Goal: Transaction & Acquisition: Purchase product/service

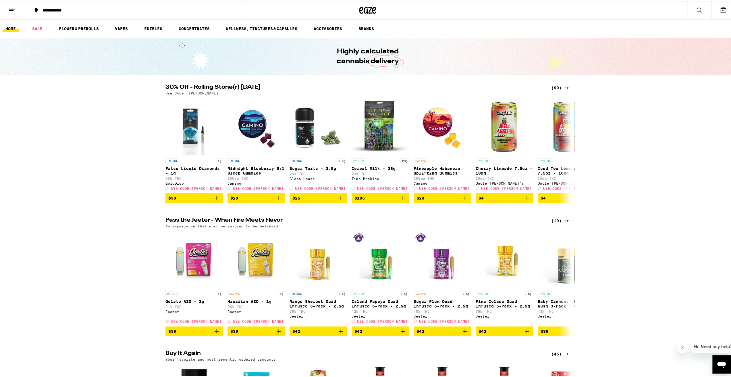
click at [554, 87] on div "(99)" at bounding box center [560, 86] width 19 height 7
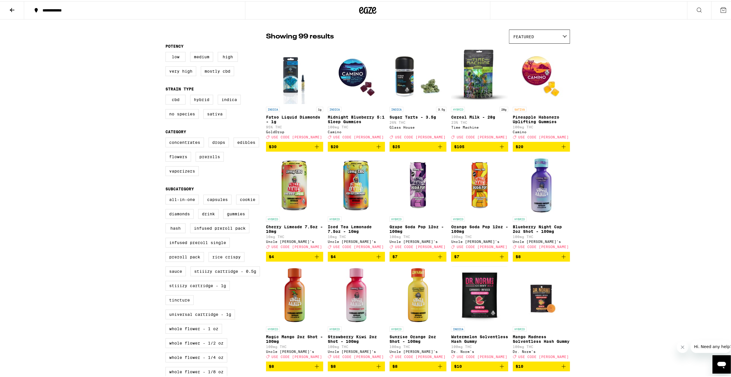
scroll to position [29, 0]
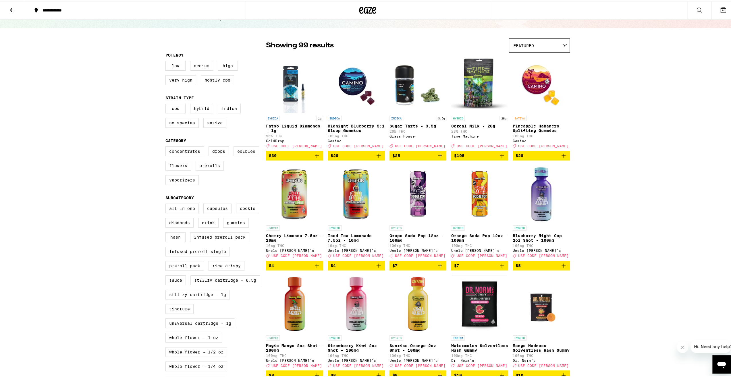
click at [238, 155] on label "Edibles" at bounding box center [247, 150] width 26 height 10
click at [167, 147] on input "Edibles" at bounding box center [167, 146] width 0 height 0
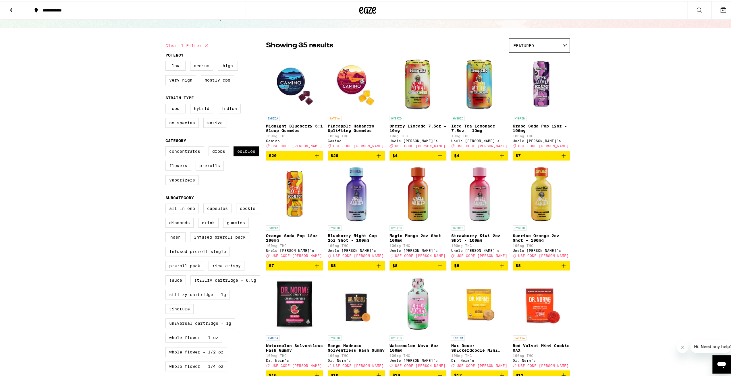
click at [564, 158] on icon "Add to bag" at bounding box center [563, 154] width 7 height 7
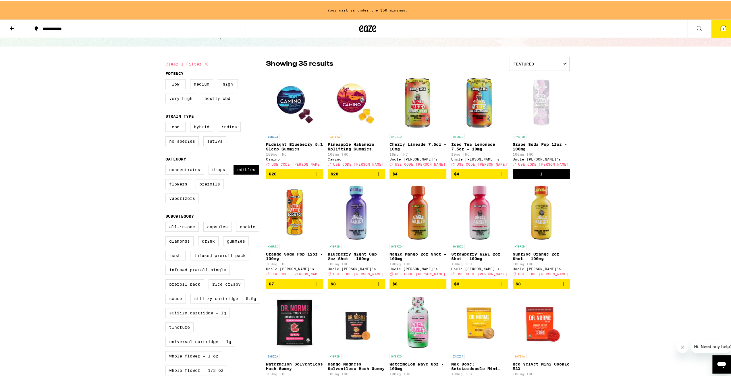
scroll to position [47, 0]
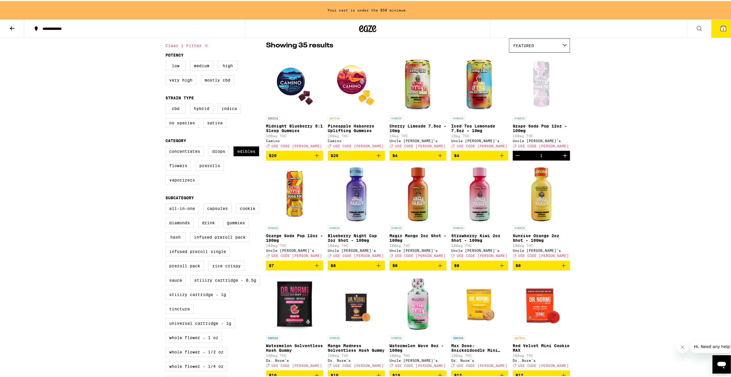
click at [564, 158] on icon "Increment" at bounding box center [565, 154] width 7 height 7
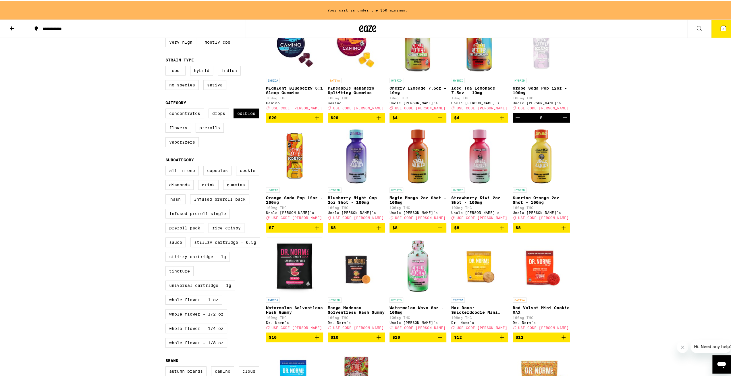
scroll to position [105, 0]
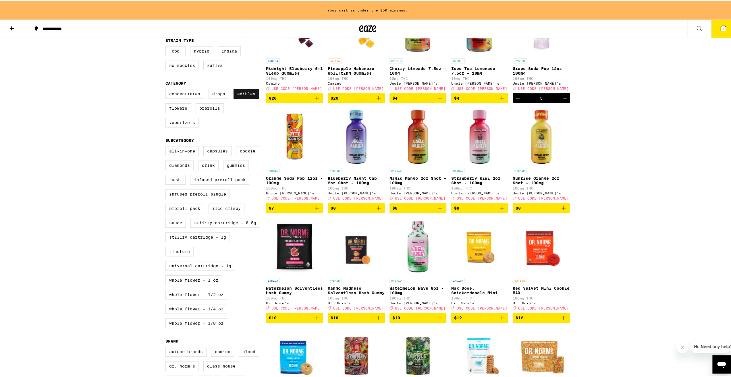
click at [239, 98] on label "Edibles" at bounding box center [247, 93] width 26 height 10
click at [167, 89] on input "Edibles" at bounding box center [167, 89] width 0 height 0
checkbox input "false"
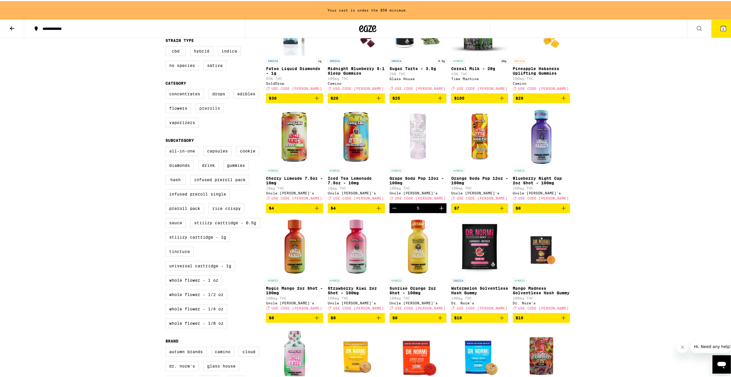
click at [199, 112] on label "Prerolls" at bounding box center [210, 107] width 28 height 10
click at [167, 89] on input "Prerolls" at bounding box center [167, 89] width 0 height 0
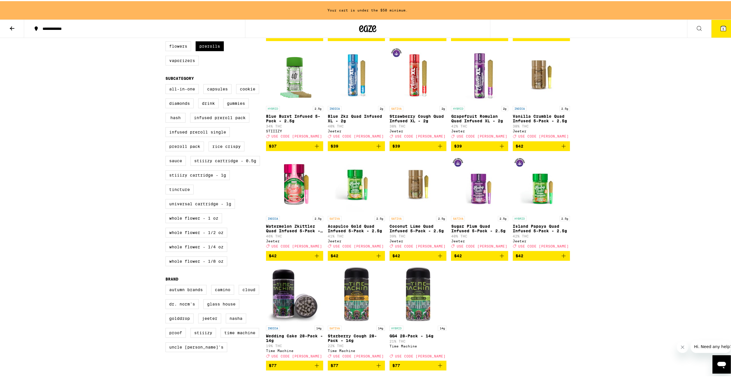
scroll to position [230, 0]
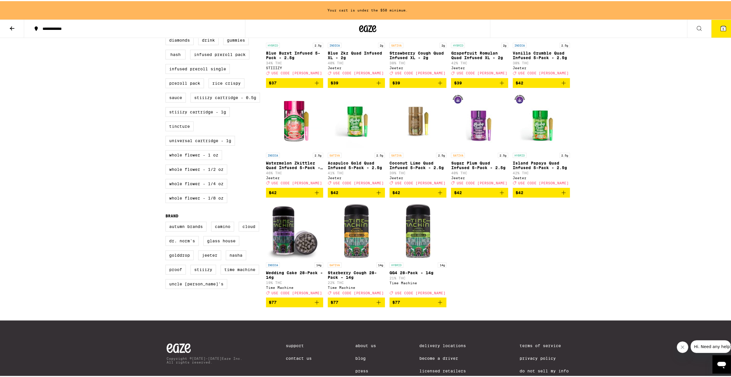
click at [376, 305] on icon "Add to bag" at bounding box center [378, 301] width 7 height 7
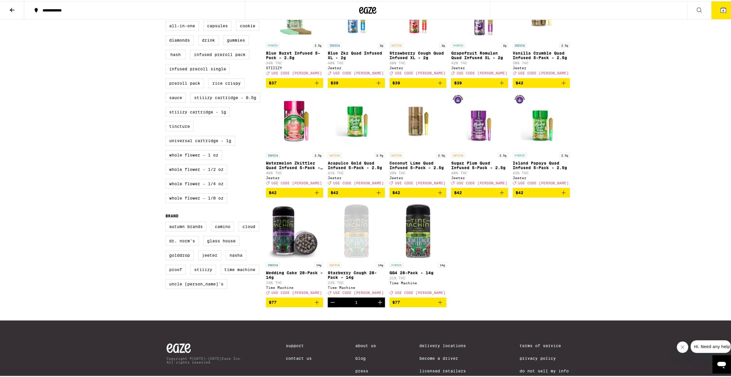
scroll to position [97, 0]
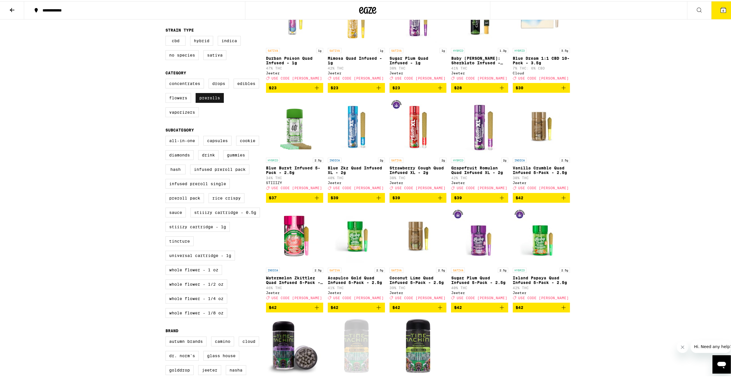
click at [209, 100] on label "Prerolls" at bounding box center [210, 97] width 28 height 10
click at [167, 79] on input "Prerolls" at bounding box center [167, 78] width 0 height 0
checkbox input "false"
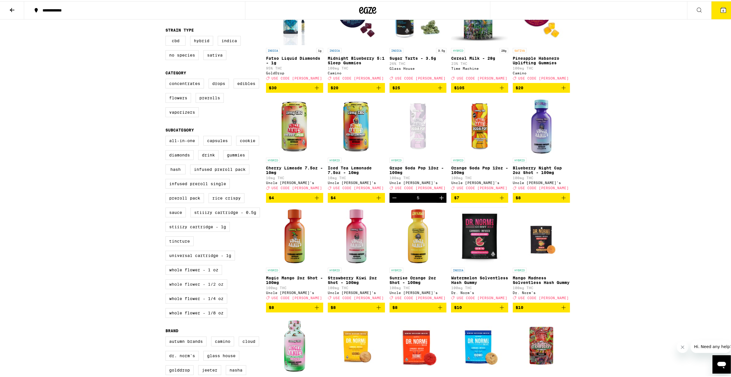
click at [205, 288] on label "Whole Flower - 1/2 oz" at bounding box center [196, 283] width 62 height 10
click at [167, 136] on input "Whole Flower - 1/2 oz" at bounding box center [167, 136] width 0 height 0
checkbox input "true"
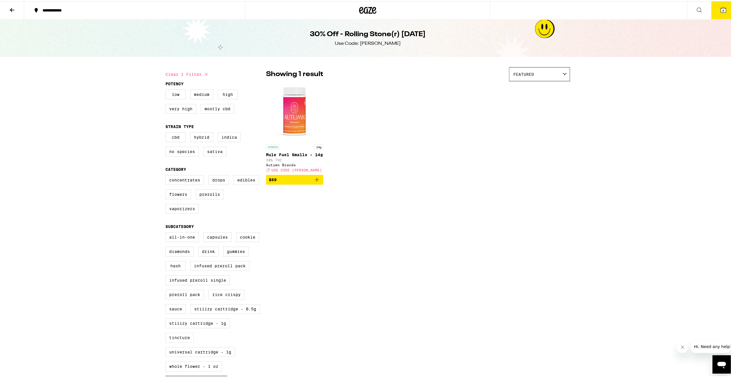
click at [315, 182] on icon "Add to bag" at bounding box center [316, 178] width 7 height 7
click at [723, 11] on button "7" at bounding box center [723, 9] width 24 height 18
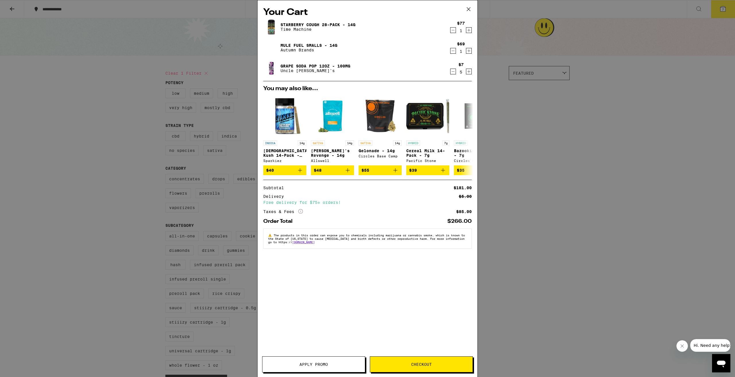
click at [301, 365] on span "Apply Promo" at bounding box center [314, 365] width 28 height 4
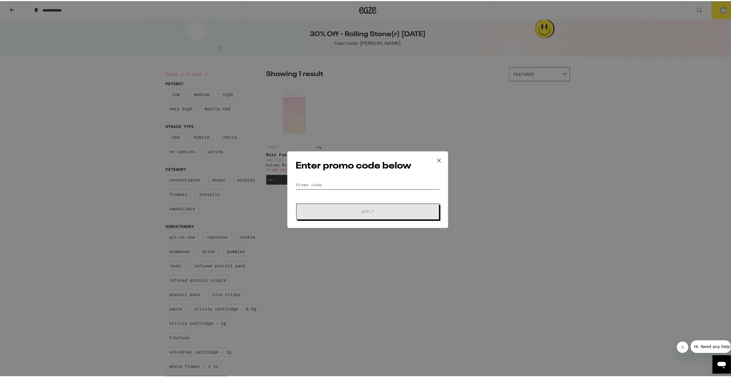
click at [348, 186] on input "Promo Code" at bounding box center [368, 184] width 144 height 9
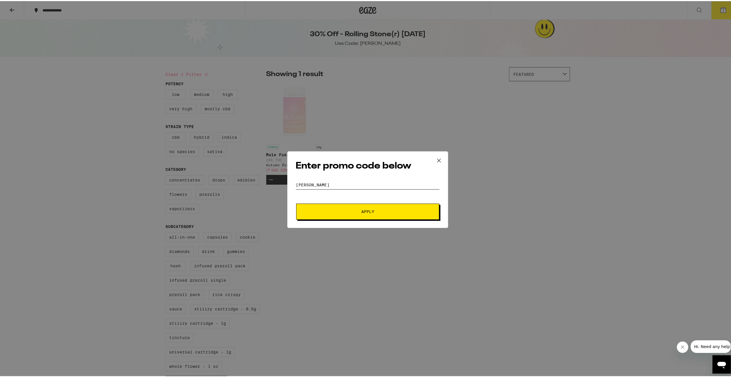
type input "stoner"
click at [359, 205] on button "Apply" at bounding box center [367, 211] width 143 height 16
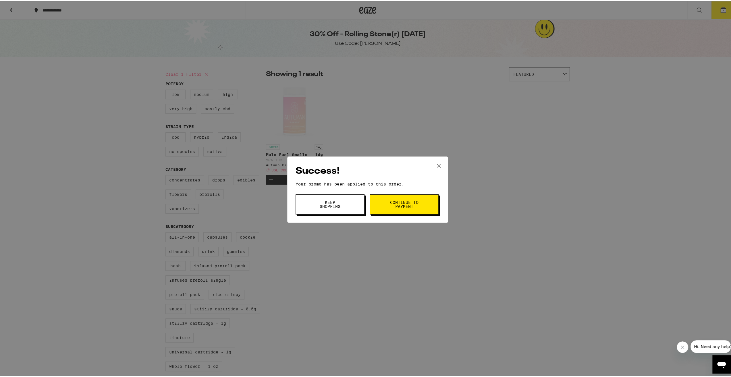
click at [400, 204] on span "Continue to payment" at bounding box center [404, 203] width 29 height 8
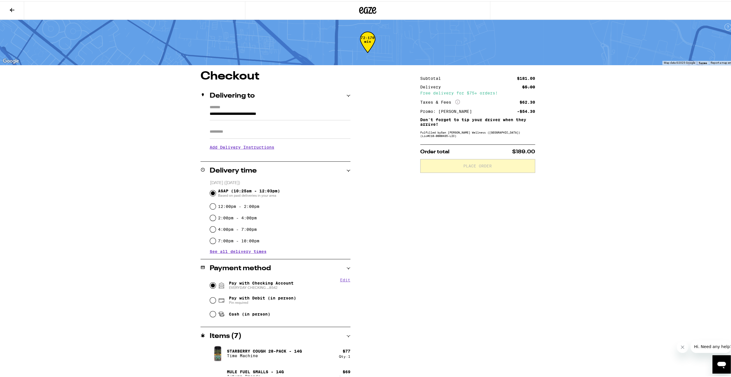
click at [213, 285] on input "Pay with Checking Account EVERYDAY CHECKING ...8542" at bounding box center [213, 285] width 6 height 6
radio input "true"
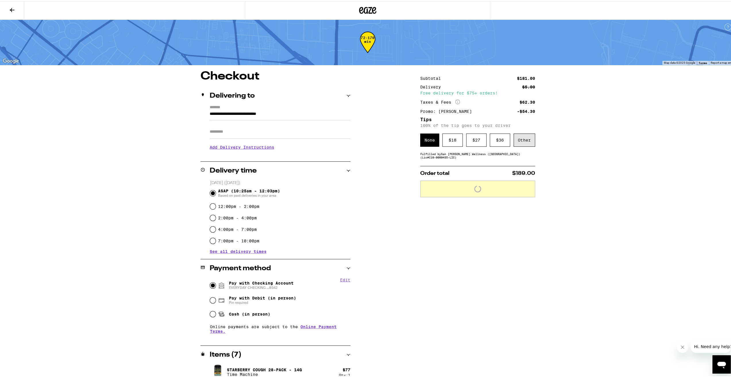
click at [532, 137] on div "Other" at bounding box center [525, 138] width 22 height 13
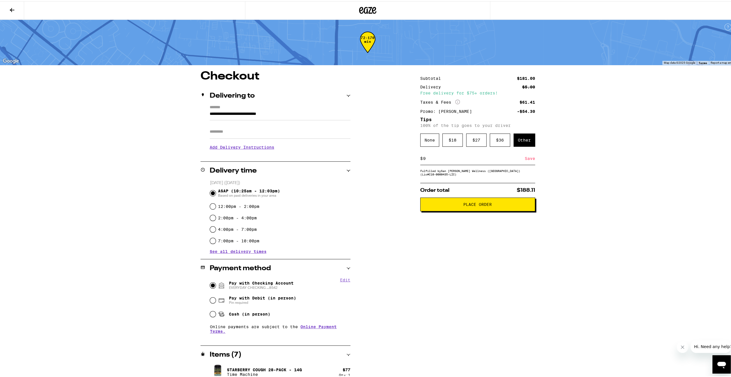
type input "9"
click at [529, 157] on div "Save" at bounding box center [530, 157] width 10 height 13
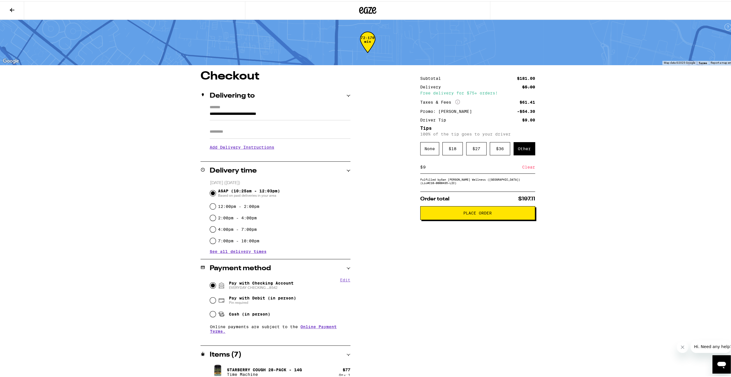
drag, startPoint x: 564, startPoint y: 171, endPoint x: 603, endPoint y: 134, distance: 53.6
click at [603, 134] on div "**********" at bounding box center [367, 212] width 735 height 425
click at [503, 219] on button "Place Order" at bounding box center [477, 212] width 115 height 14
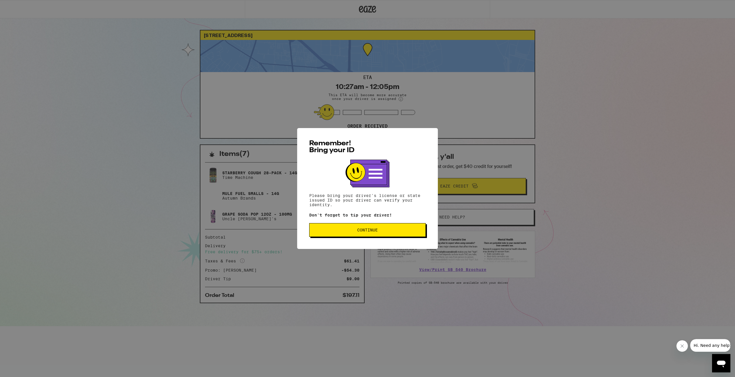
click at [383, 231] on span "Continue" at bounding box center [367, 230] width 107 height 4
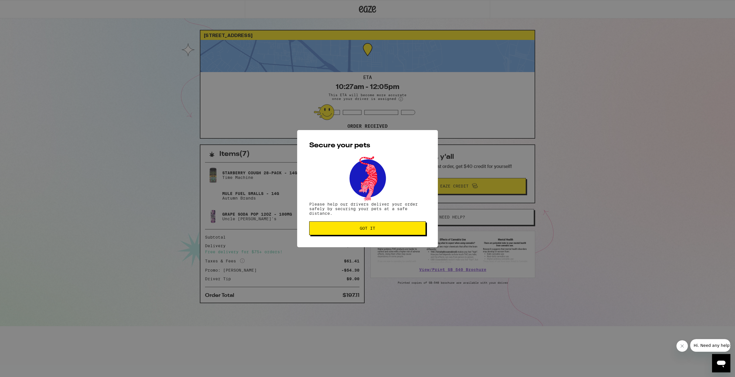
click at [392, 234] on button "Got it" at bounding box center [367, 229] width 117 height 14
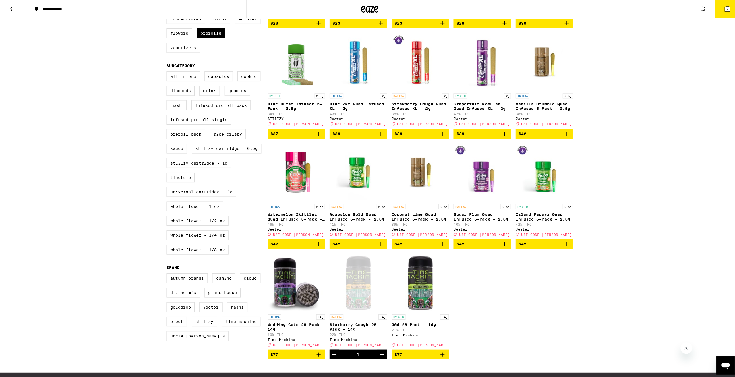
scroll to position [121, 0]
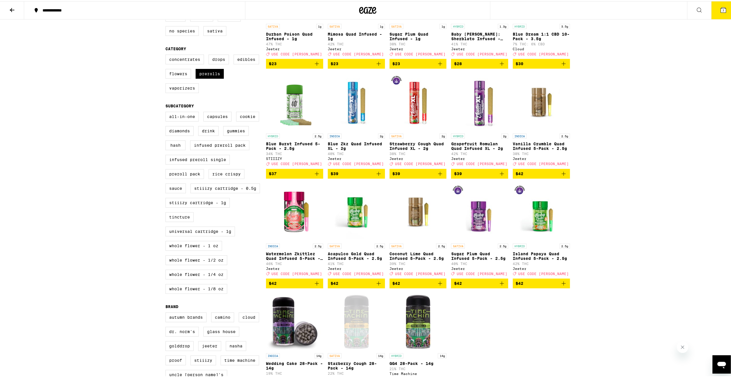
click at [724, 14] on button "7" at bounding box center [723, 9] width 24 height 18
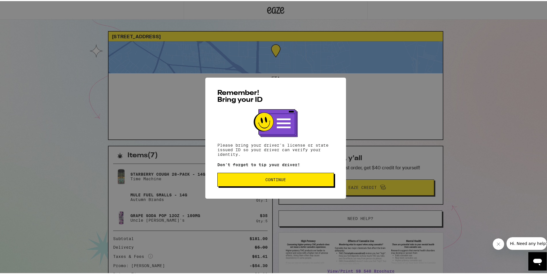
drag, startPoint x: 291, startPoint y: 190, endPoint x: 290, endPoint y: 185, distance: 4.9
click at [291, 190] on div "Remember! Bring your ID Please bring your driver's license or state issued ID s…" at bounding box center [275, 136] width 141 height 121
click at [290, 185] on button "Continue" at bounding box center [275, 179] width 117 height 14
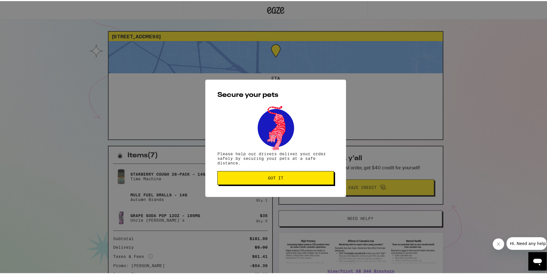
click at [290, 183] on button "Got it" at bounding box center [275, 177] width 117 height 14
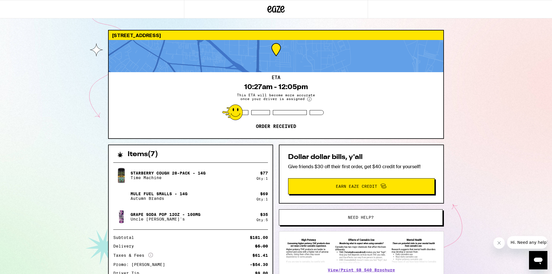
click at [15, 159] on div "29 [GEOGRAPHIC_DATA] 94043 ETA 10:27am - 12:05pm This ETA will become more accu…" at bounding box center [276, 160] width 552 height 320
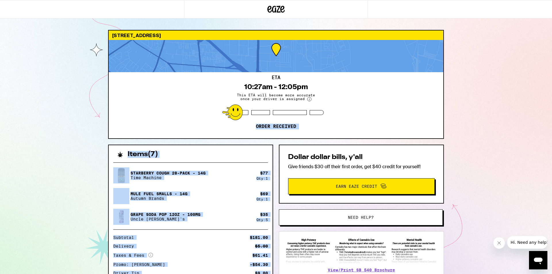
drag, startPoint x: 21, startPoint y: 108, endPoint x: 224, endPoint y: 121, distance: 203.5
click at [92, 261] on div "29 [GEOGRAPHIC_DATA] 94043 ETA 10:27am - 12:05pm This ETA will become more accu…" at bounding box center [276, 160] width 552 height 320
